Goal: Information Seeking & Learning: Learn about a topic

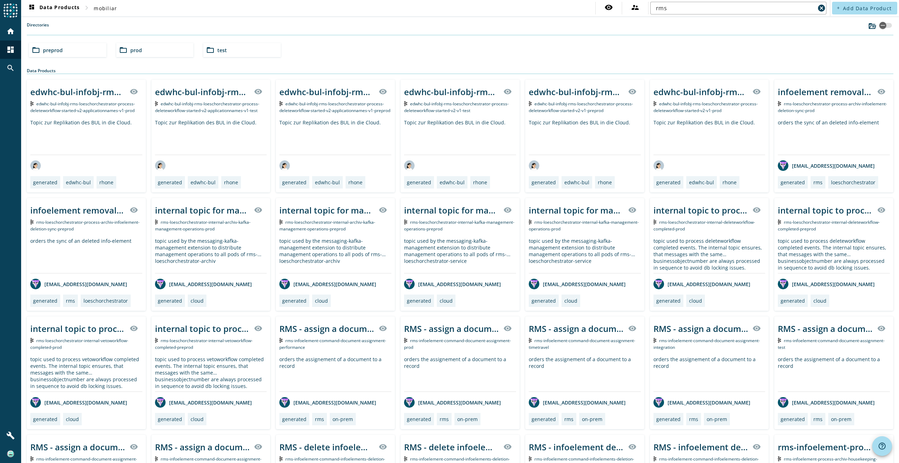
click at [231, 100] on div "edwhc-bul-infobj-rms-loeschorchestrator-process-deleteworkflow-started-v2-appli…" at bounding box center [211, 91] width 112 height 17
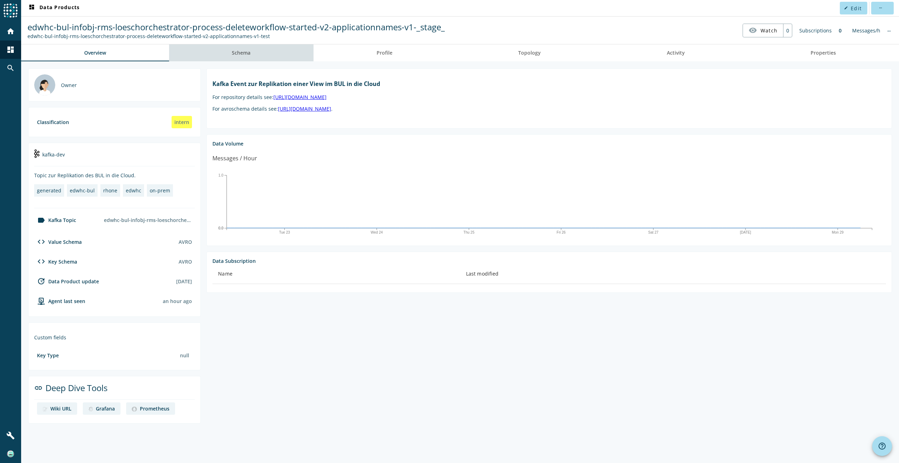
click at [260, 49] on link "Schema" at bounding box center [241, 52] width 145 height 17
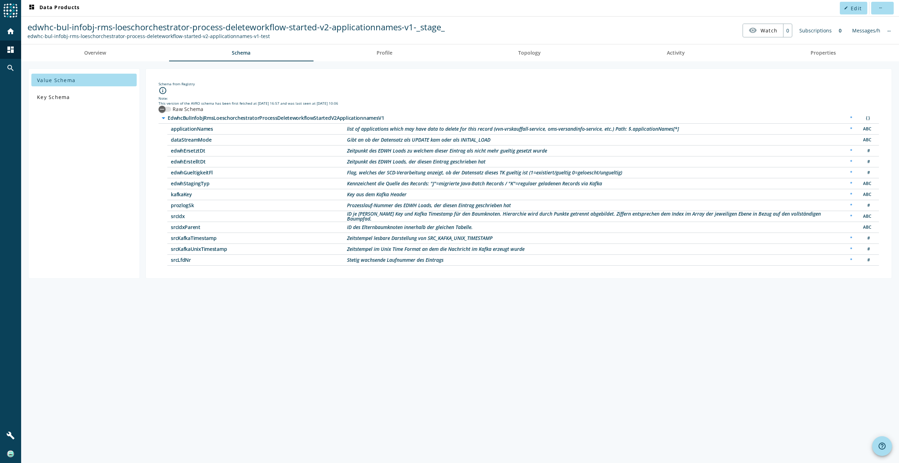
drag, startPoint x: 176, startPoint y: 126, endPoint x: 217, endPoint y: 286, distance: 165.1
click at [217, 286] on div "Value Schema Key Schema Schema from Registry info_outline Note: This version of…" at bounding box center [460, 262] width 878 height 402
click at [396, 283] on div "Value Schema Key Schema Schema from Registry info_outline Note: This version of…" at bounding box center [460, 262] width 878 height 402
click at [87, 53] on span "Overview" at bounding box center [95, 52] width 22 height 5
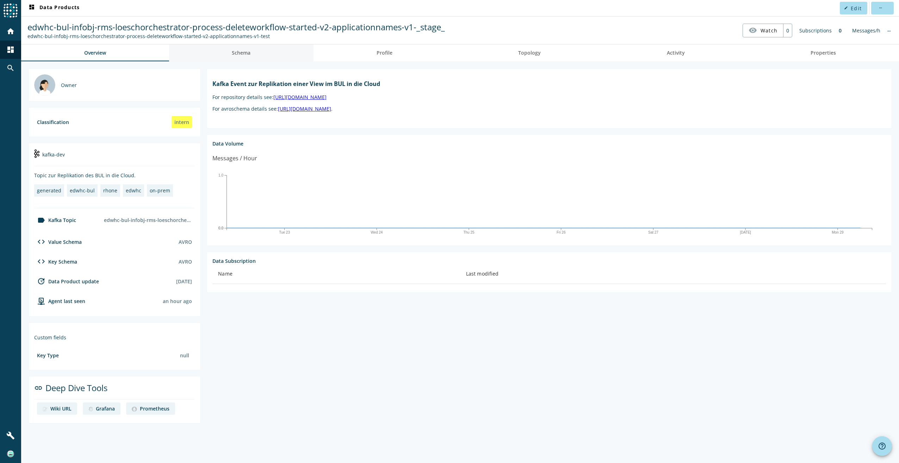
click at [263, 50] on link "Schema" at bounding box center [241, 52] width 145 height 17
